Goal: Information Seeking & Learning: Learn about a topic

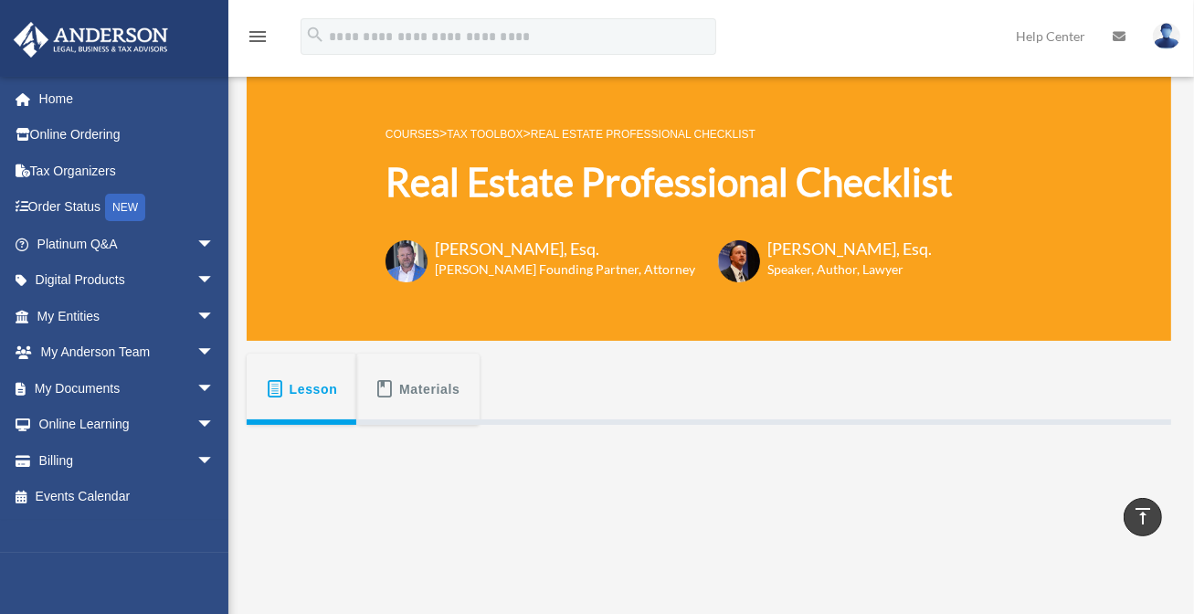
scroll to position [39, 0]
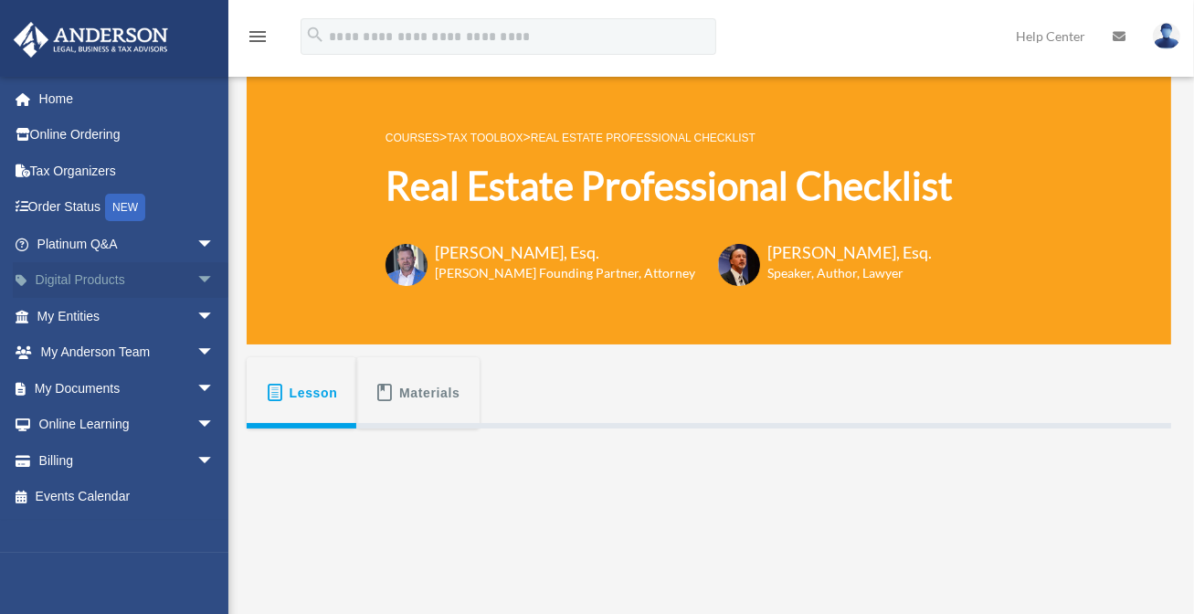
click at [129, 277] on link "Digital Products arrow_drop_down" at bounding box center [127, 280] width 229 height 37
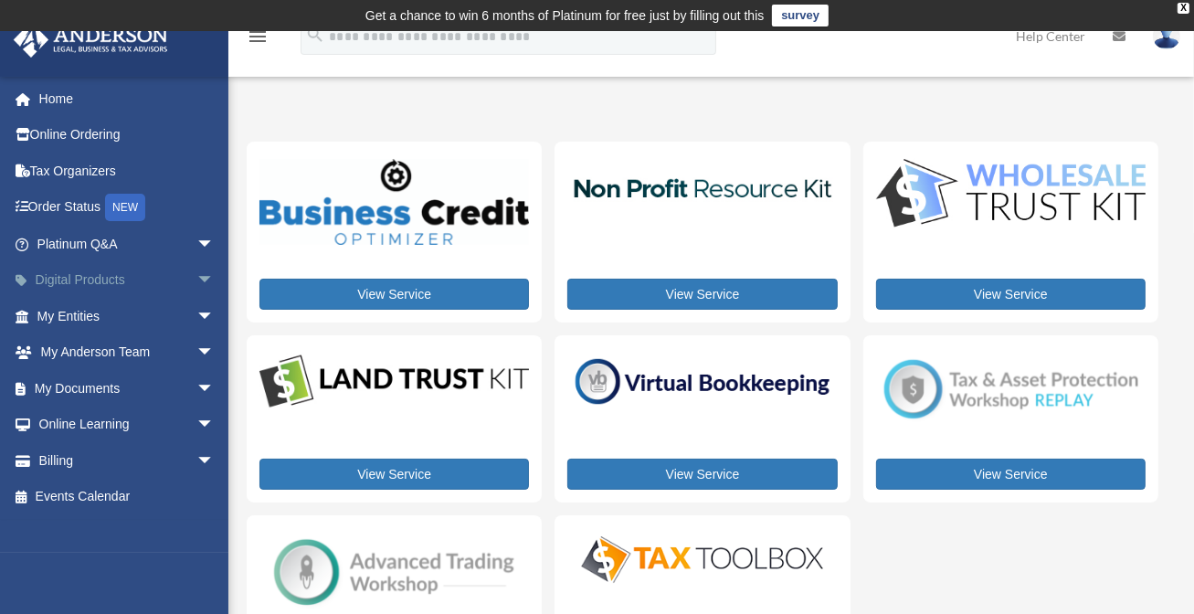
click at [199, 284] on span "arrow_drop_down" at bounding box center [214, 280] width 37 height 37
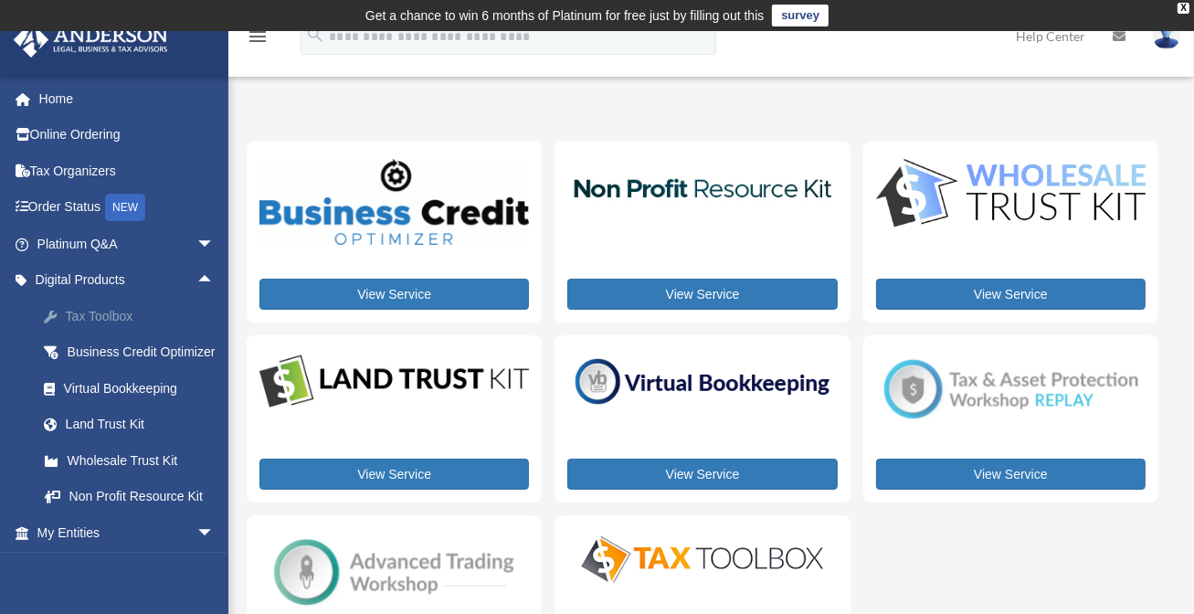
click at [113, 314] on div "Tax Toolbox" at bounding box center [141, 316] width 155 height 23
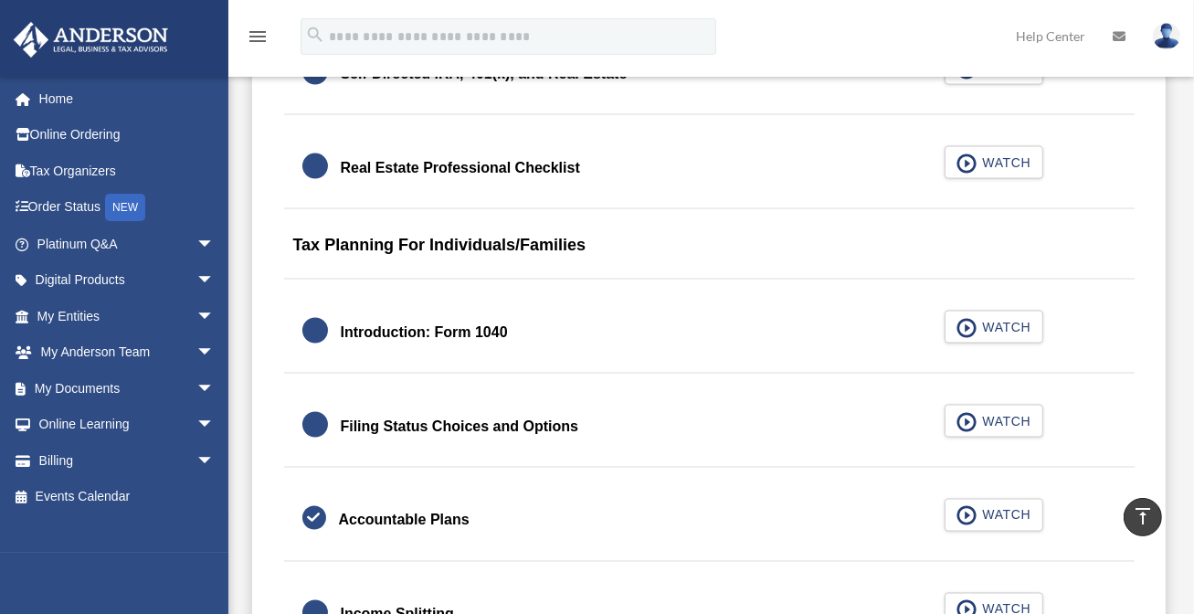
scroll to position [2532, 0]
click at [1007, 159] on span "WATCH" at bounding box center [1003, 162] width 54 height 18
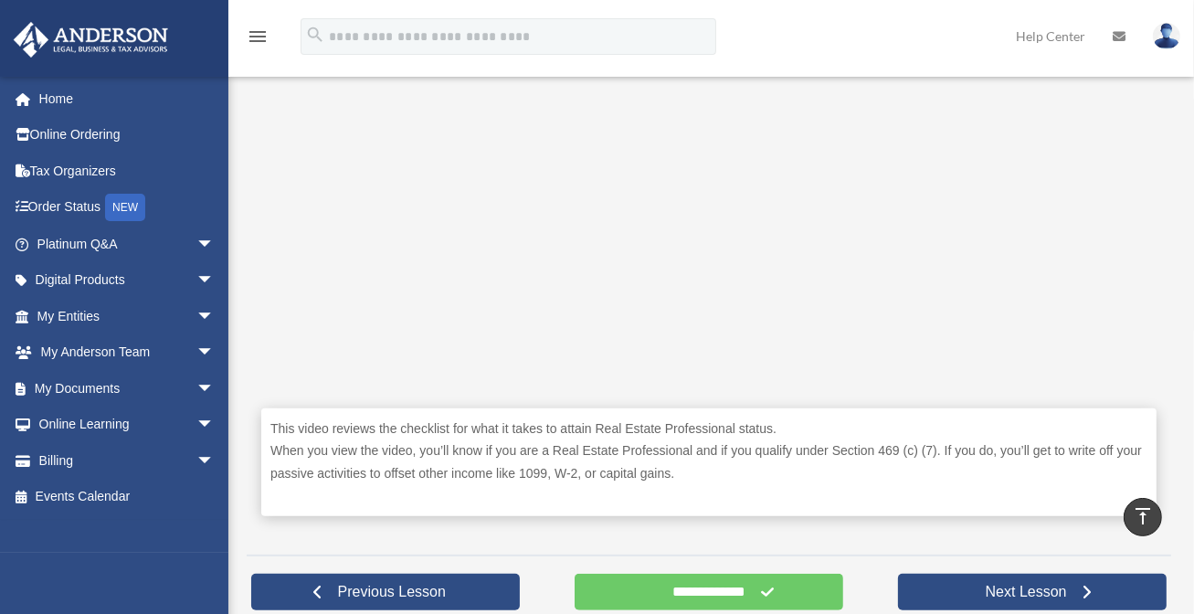
scroll to position [1023, 0]
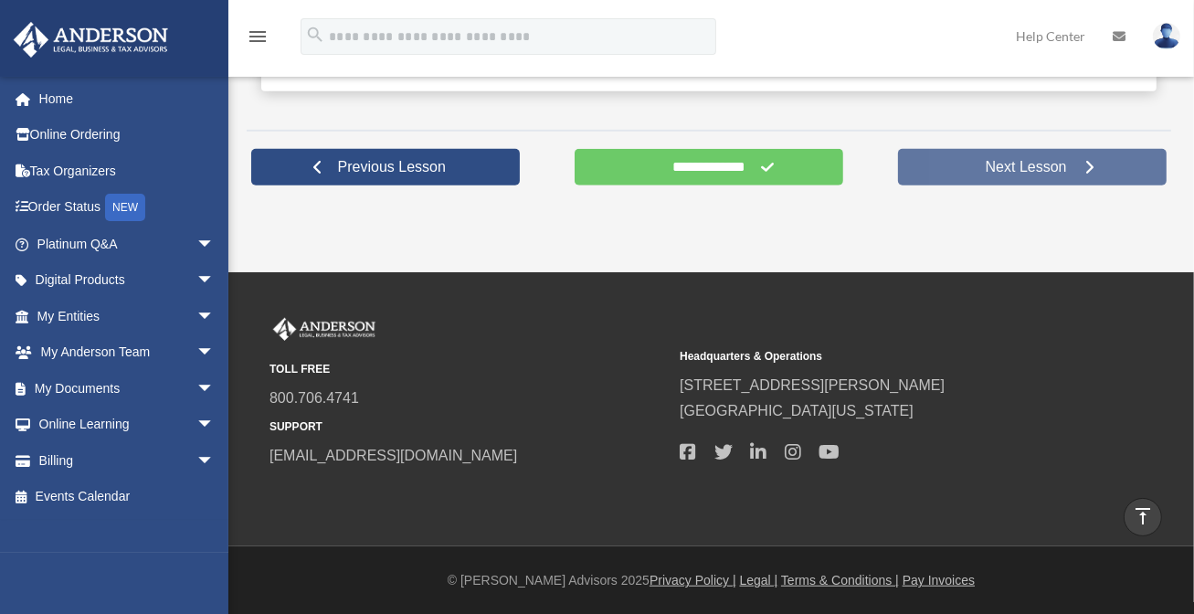
click at [991, 165] on span "Next Lesson" at bounding box center [1026, 167] width 111 height 18
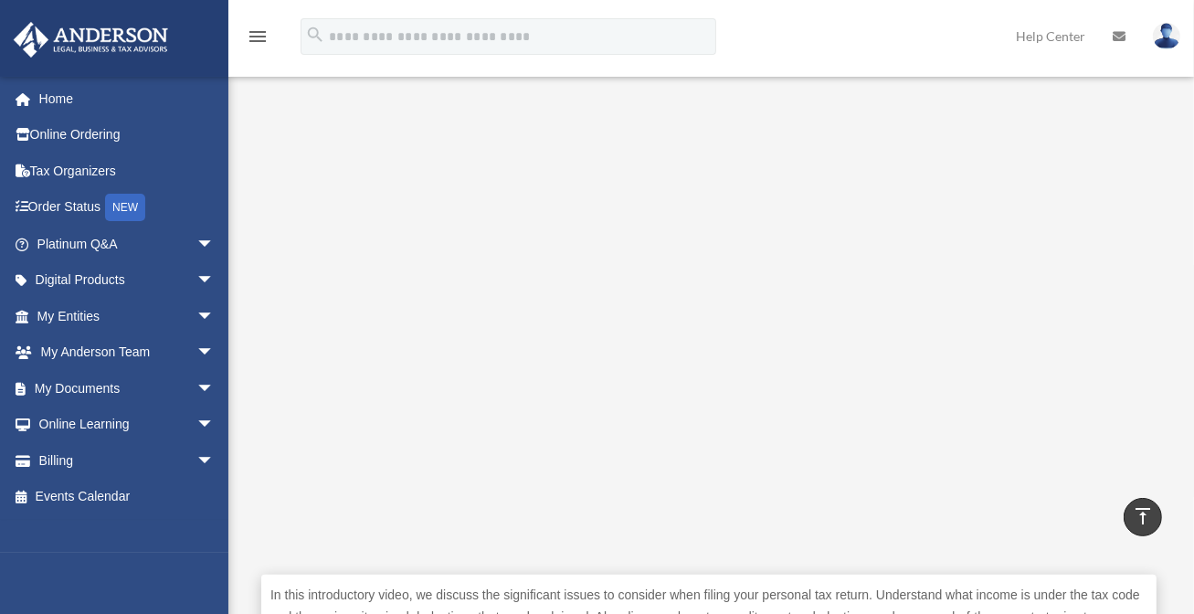
scroll to position [458, 0]
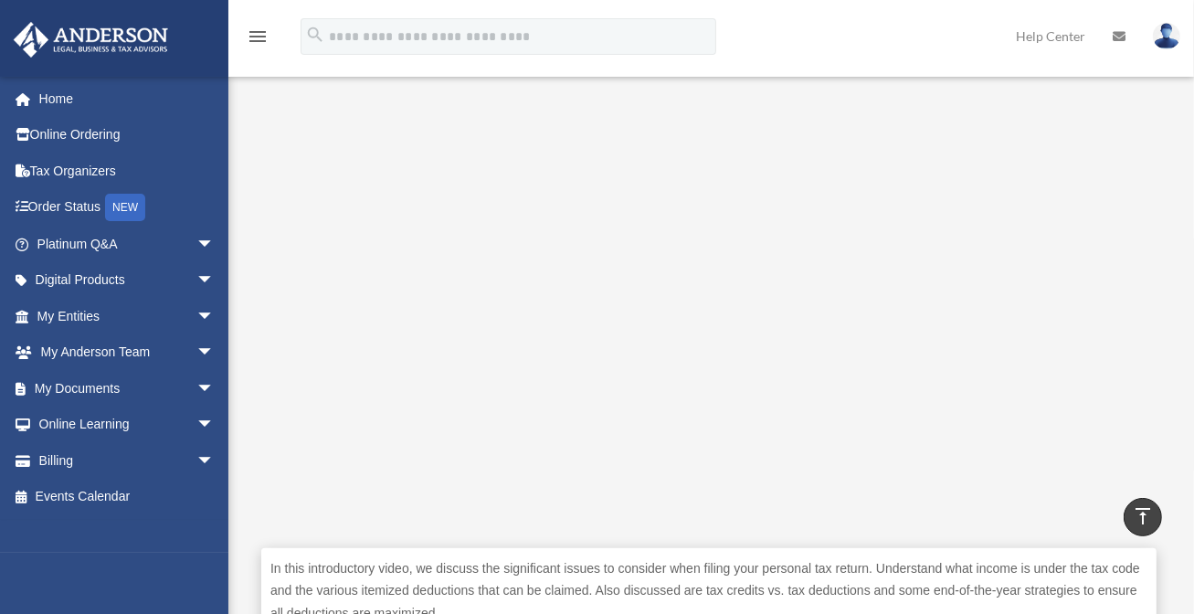
click at [848, 581] on p "In this introductory video, we discuss the significant issues to consider when …" at bounding box center [708, 591] width 877 height 68
click at [815, 579] on p "In this introductory video, we discuss the significant issues to consider when …" at bounding box center [708, 591] width 877 height 68
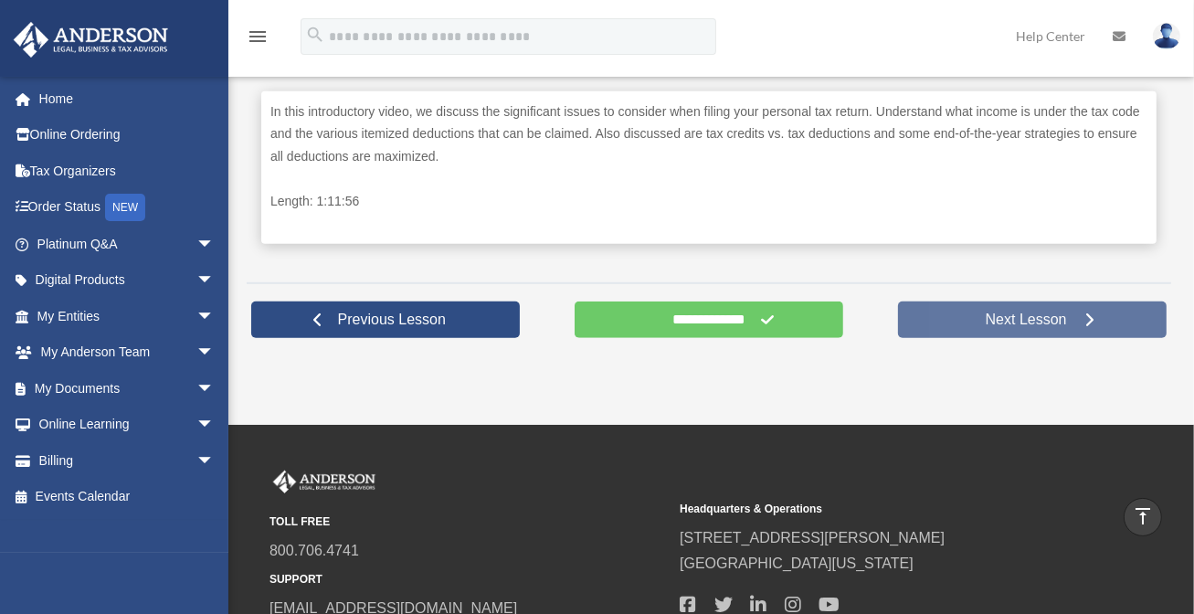
click at [998, 317] on span "Next Lesson" at bounding box center [1026, 320] width 111 height 18
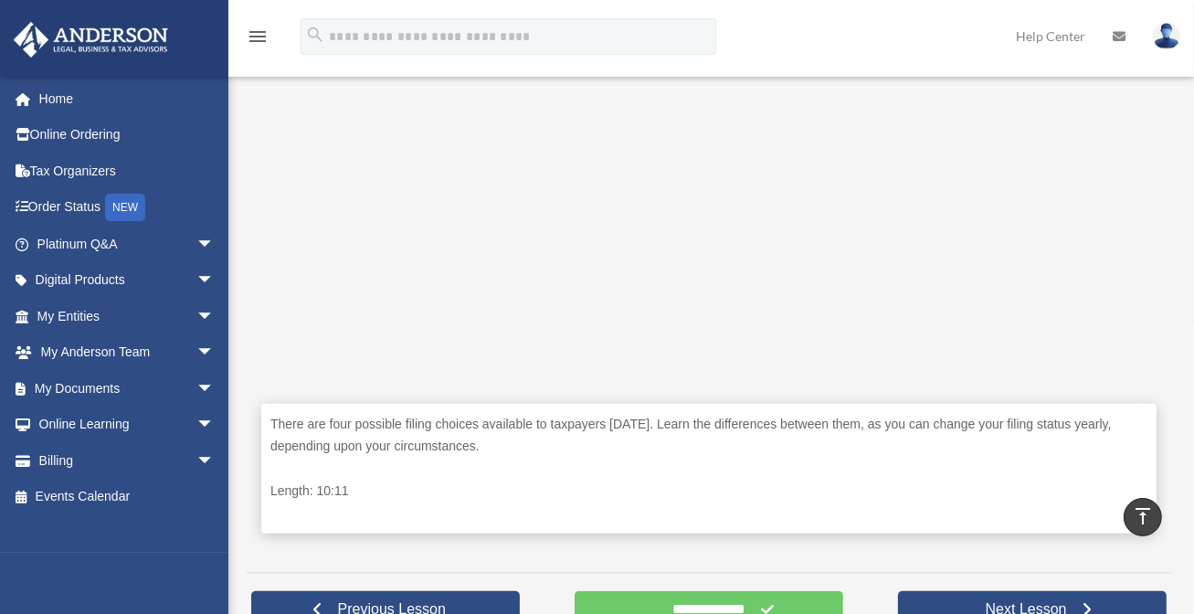
scroll to position [928, 0]
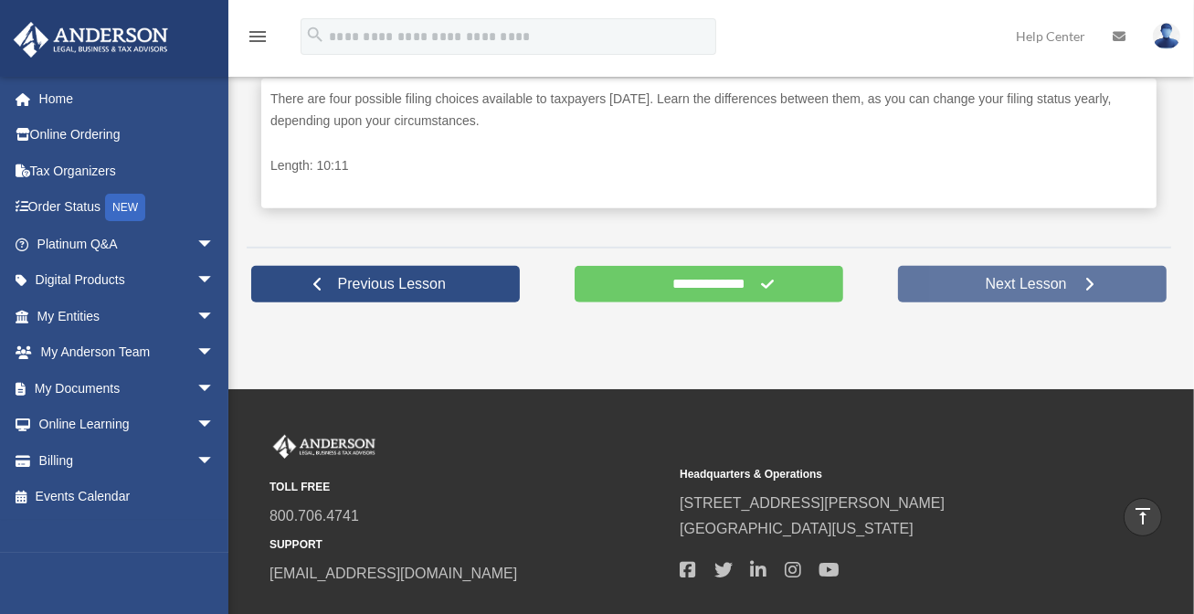
click at [1021, 278] on span "Next Lesson" at bounding box center [1026, 284] width 111 height 18
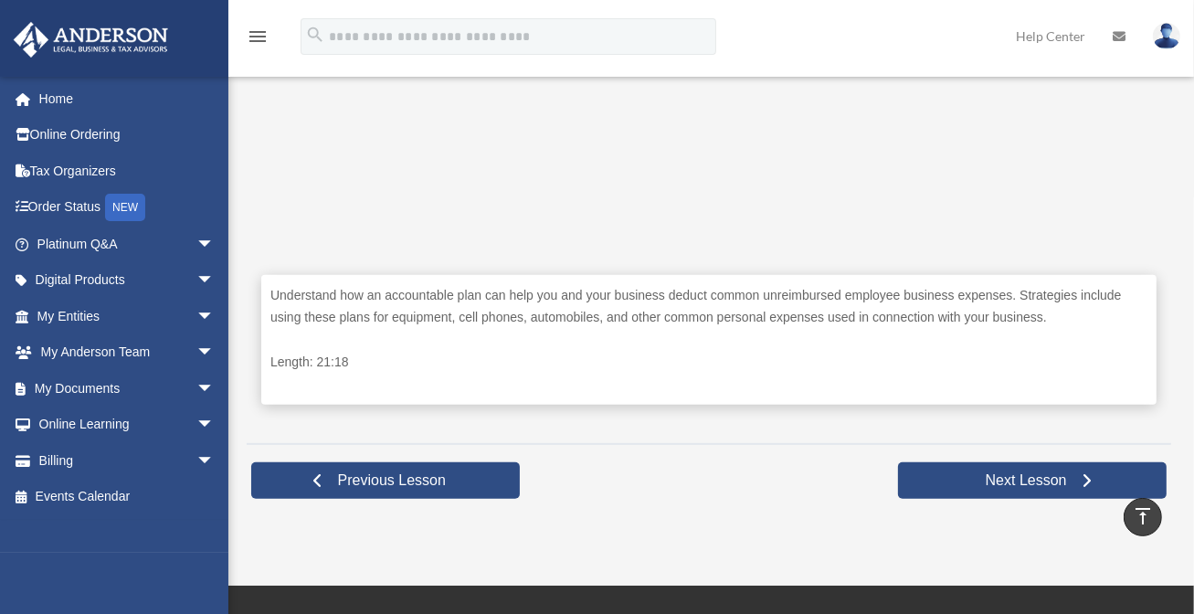
scroll to position [822, 0]
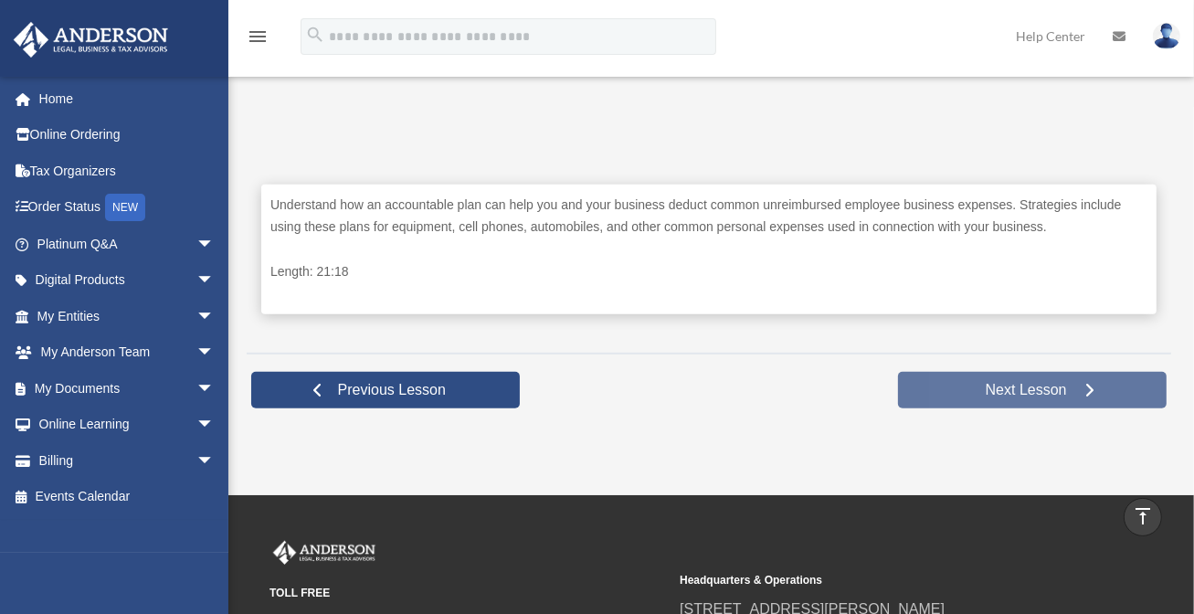
click at [1029, 384] on span "Next Lesson" at bounding box center [1026, 390] width 111 height 18
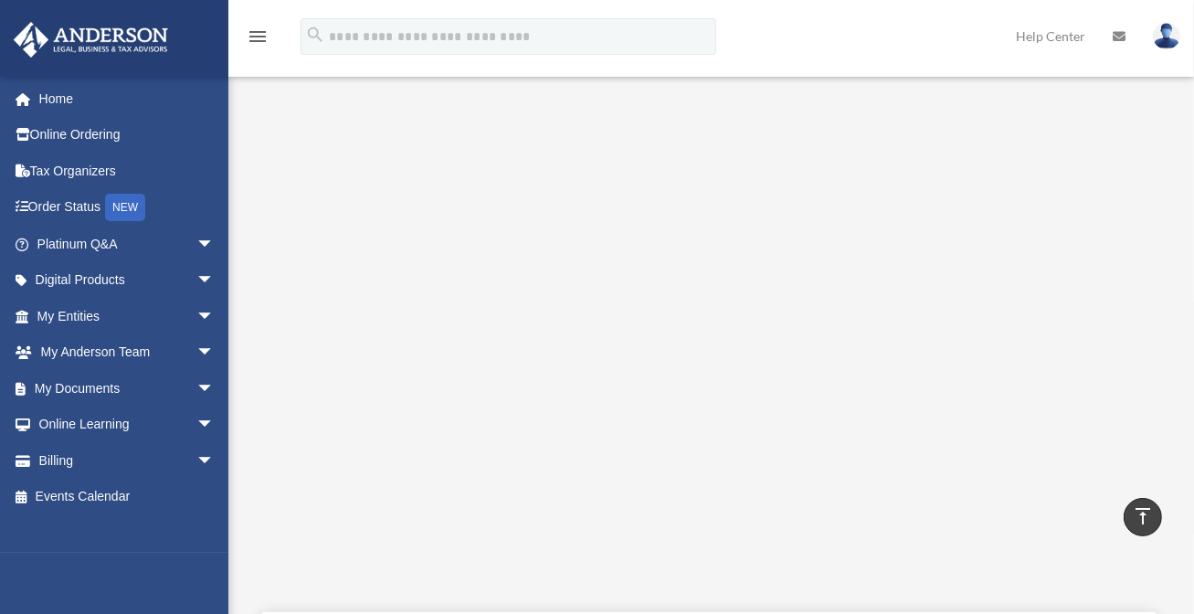
scroll to position [365, 0]
